Goal: Find specific page/section: Find specific page/section

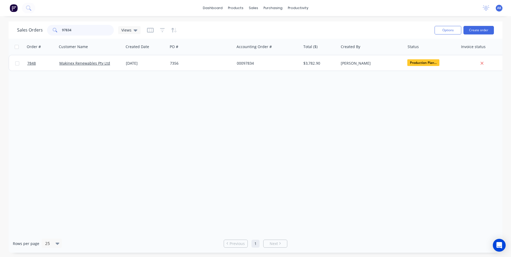
click at [48, 30] on div "97834" at bounding box center [80, 30] width 67 height 11
type input "97537"
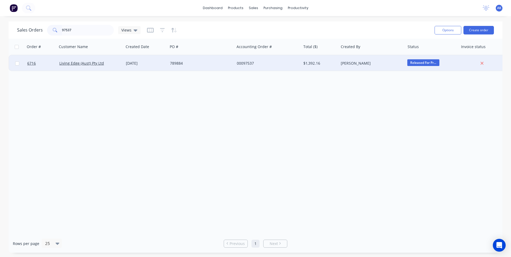
click at [181, 61] on div "789884" at bounding box center [199, 63] width 59 height 5
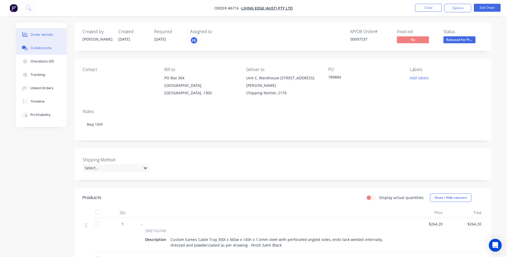
click at [40, 50] on div "Collaborate" at bounding box center [40, 48] width 21 height 5
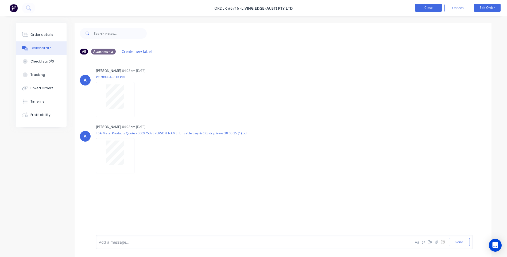
click at [423, 9] on button "Close" at bounding box center [428, 8] width 27 height 8
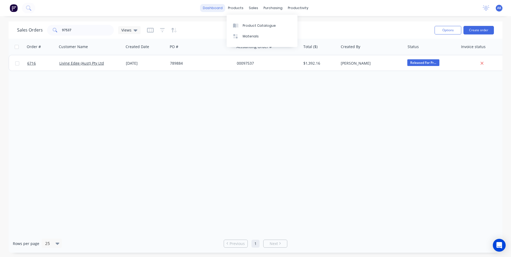
click at [218, 7] on link "dashboard" at bounding box center [212, 8] width 25 height 8
